Goal: Task Accomplishment & Management: Manage account settings

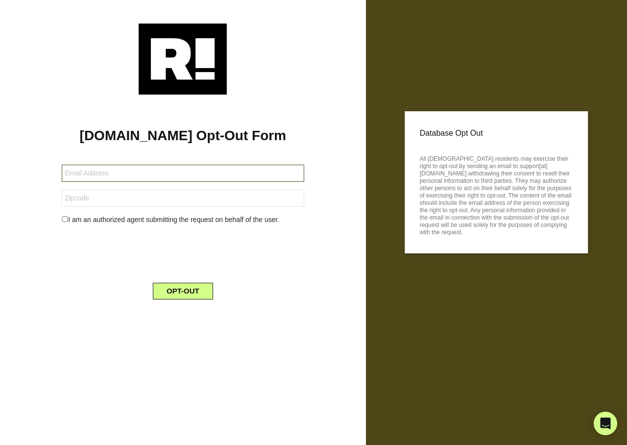
type input "[EMAIL_ADDRESS][DOMAIN_NAME]"
type input "11778"
type input "[EMAIL_ADDRESS][DOMAIN_NAME]"
type input "56260"
type input "[EMAIL_ADDRESS][DOMAIN_NAME]"
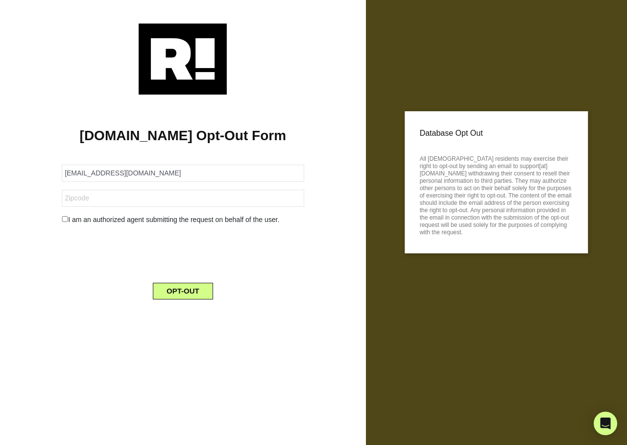
type input "27284"
type input "jt7037@gmail.com"
type input "19060"
type input "[EMAIL_ADDRESS][DOMAIN_NAME]"
type input "02302"
